Goal: Navigation & Orientation: Find specific page/section

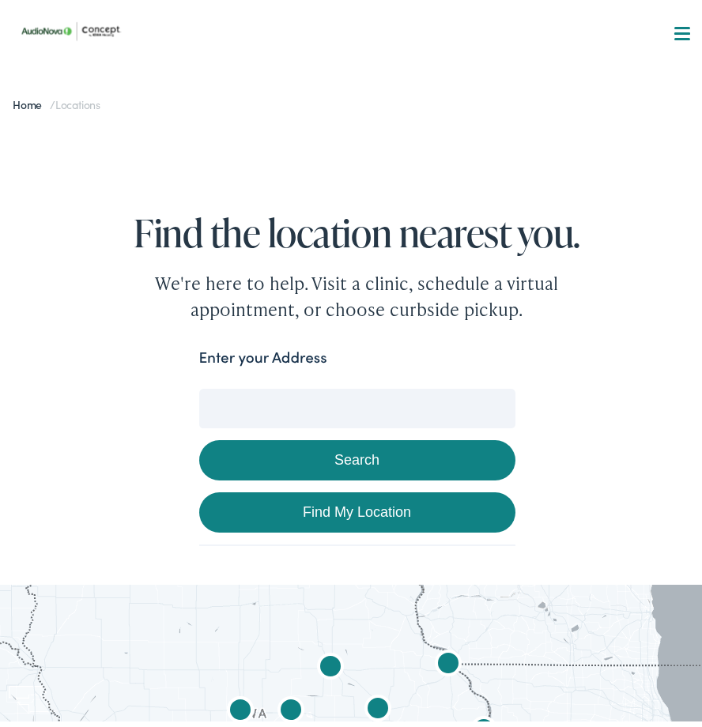
click at [211, 401] on input "Enter your Address" at bounding box center [357, 402] width 316 height 40
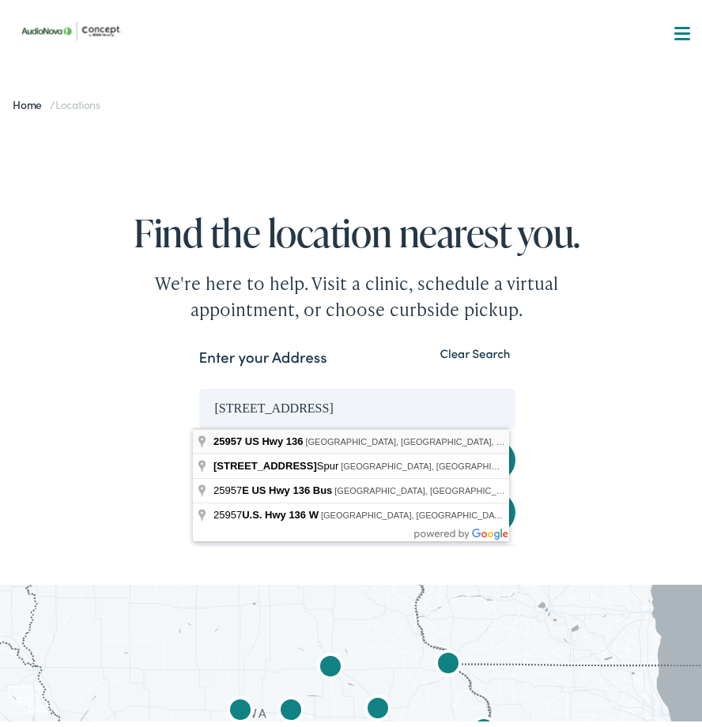
type input "[STREET_ADDRESS]"
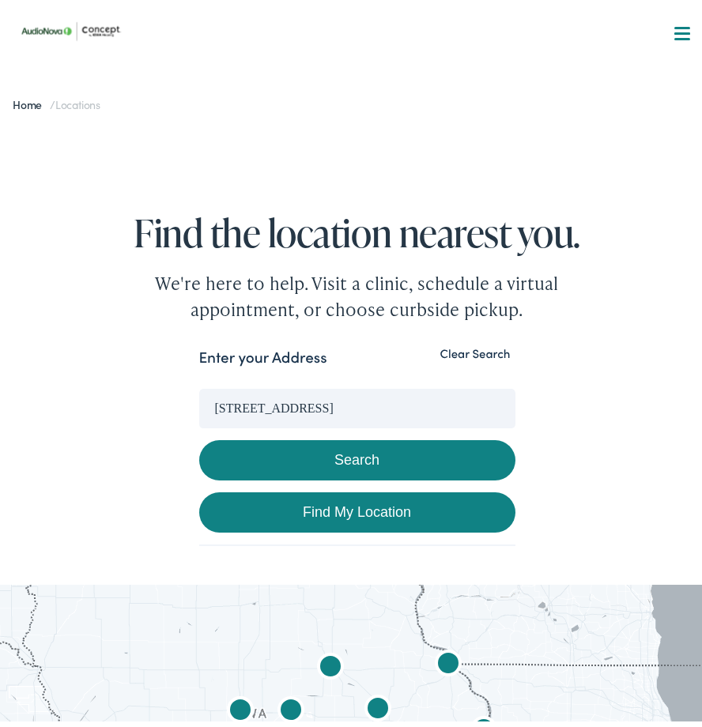
click at [341, 444] on button "Search" at bounding box center [357, 454] width 316 height 40
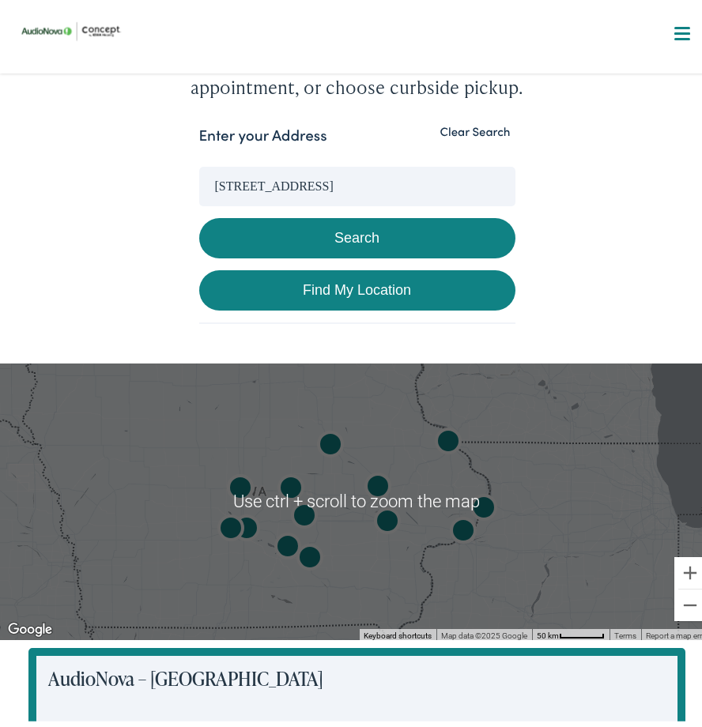
scroll to position [316, 0]
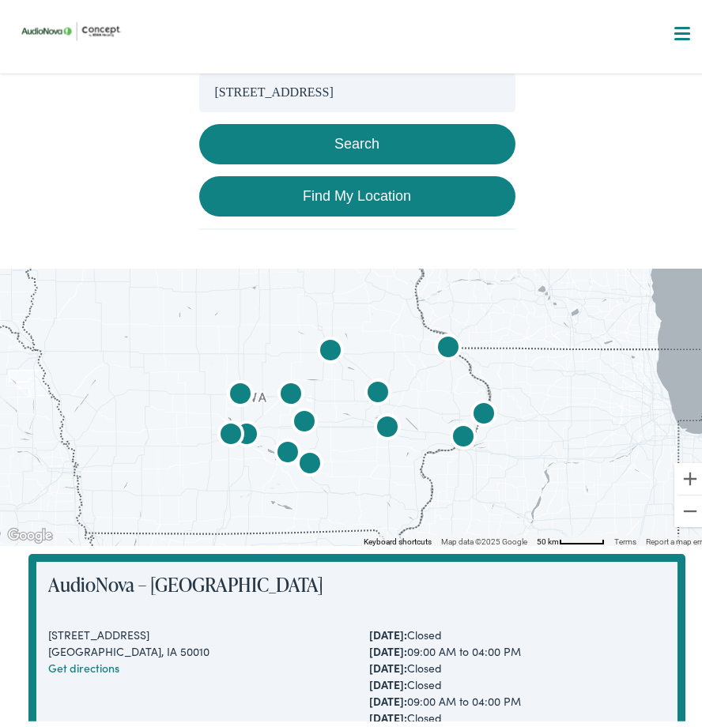
click at [401, 420] on div at bounding box center [356, 401] width 713 height 277
click at [340, 420] on div at bounding box center [356, 401] width 713 height 277
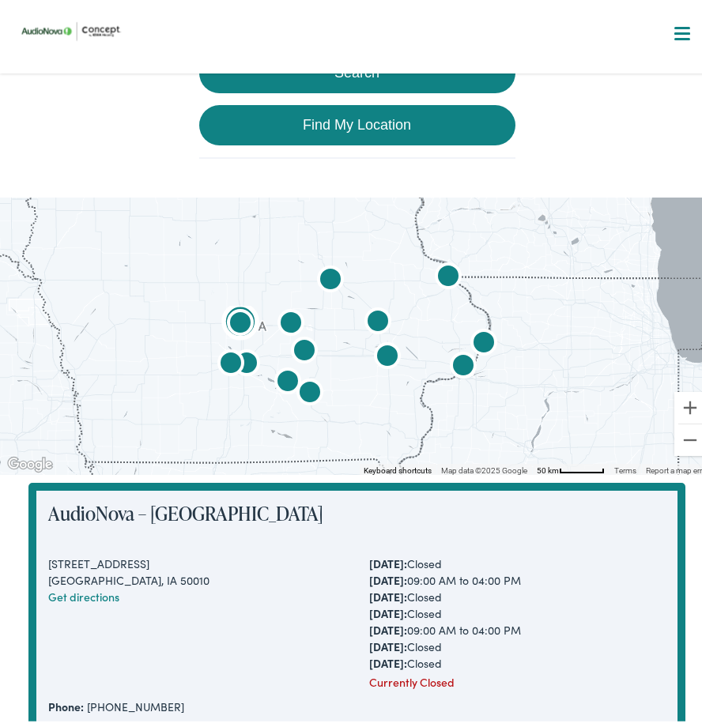
scroll to position [395, 0]
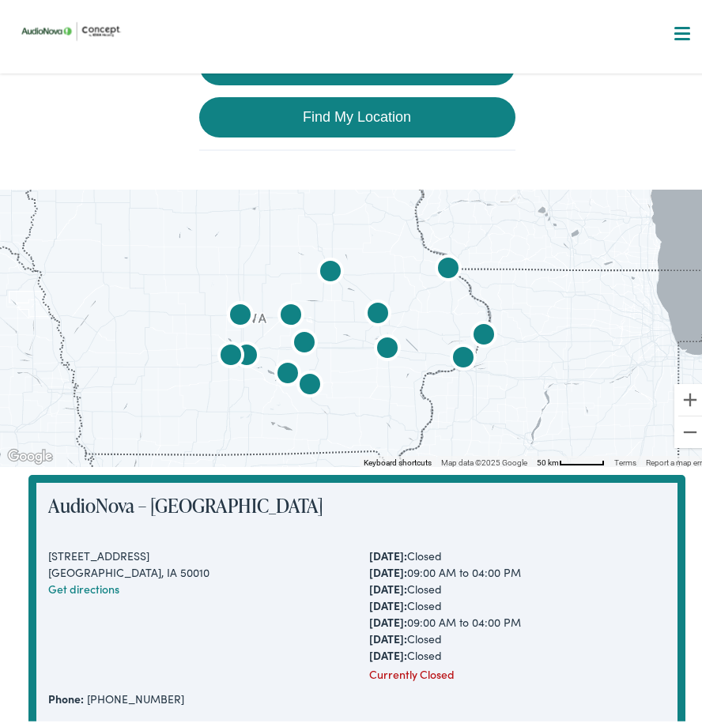
click at [300, 375] on img "Concept by Iowa Hearing by AudioNova" at bounding box center [310, 380] width 38 height 38
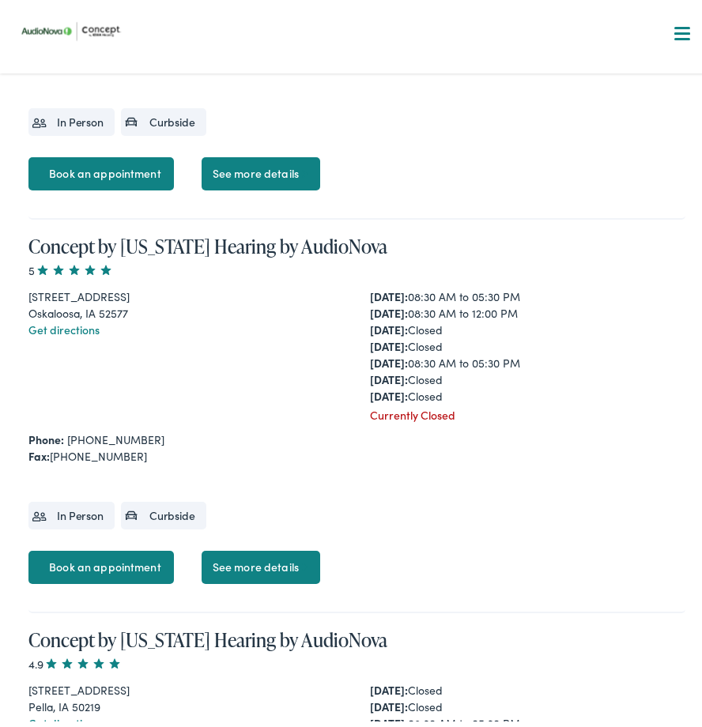
scroll to position [4097, 0]
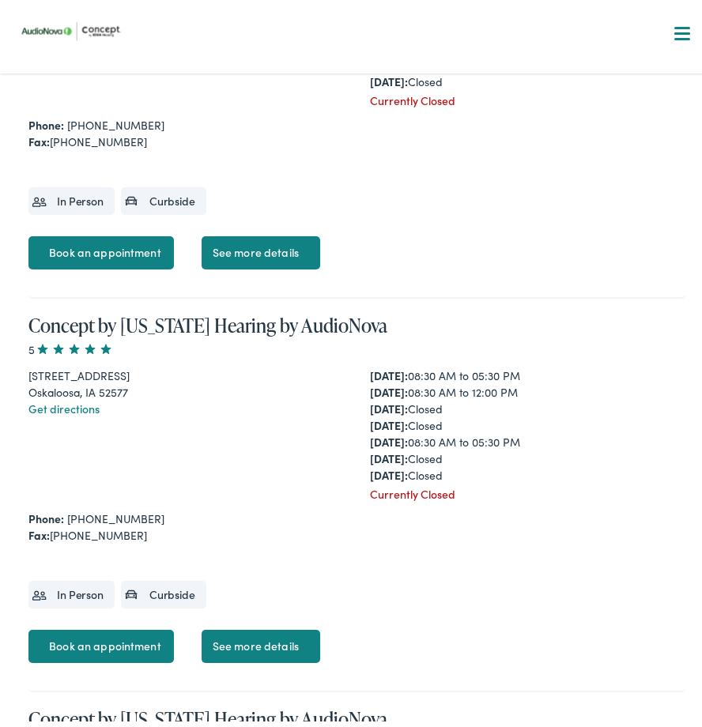
click at [66, 402] on link "Get directions" at bounding box center [63, 402] width 71 height 16
